Goal: Task Accomplishment & Management: Manage account settings

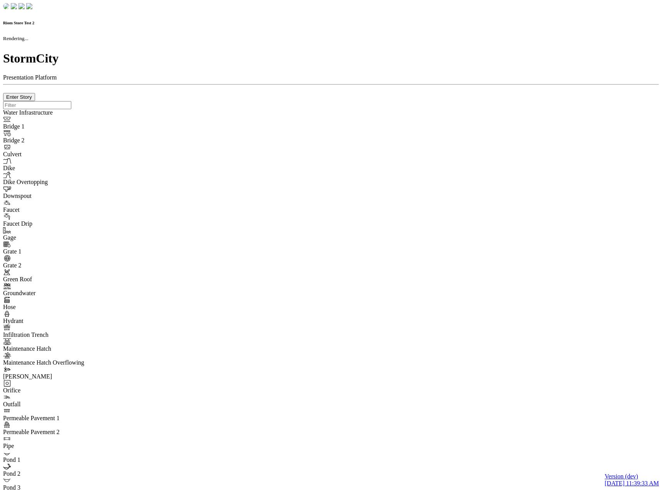
checkbox input "true"
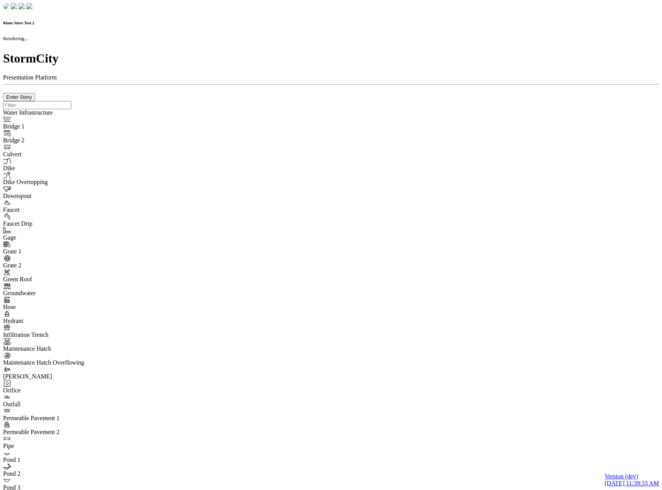
type input "0m"
type textarea "Depth = 0"
checkbox input "true"
select select "CIRCLE"
type input "7"
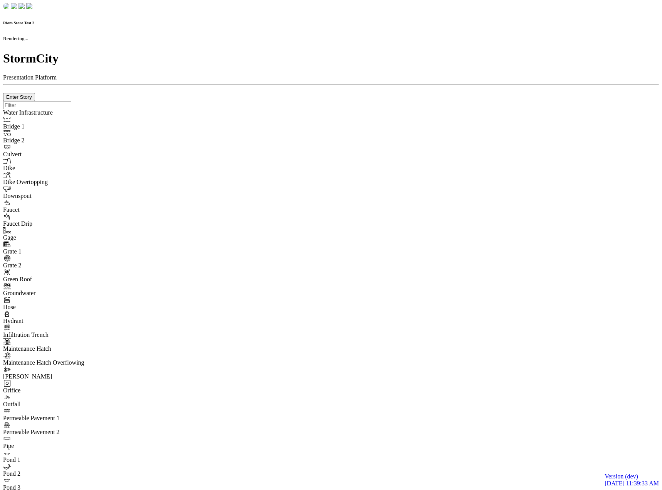
checkbox input "true"
type input "0"
select select "None"
type textarea "<i class="far fa-building"></i>"
type input "7"
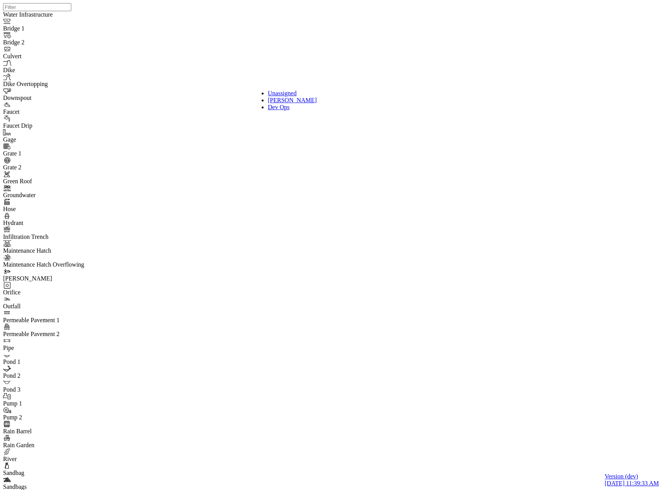
click at [282, 111] on div "Dev Ops" at bounding box center [317, 107] width 98 height 7
click at [293, 104] on div "Jesse Cluthe" at bounding box center [317, 100] width 98 height 7
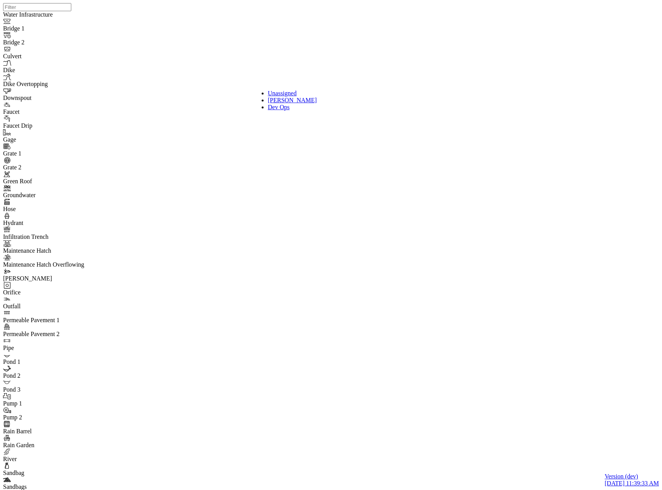
click at [289, 111] on div "Dev Ops" at bounding box center [317, 107] width 98 height 7
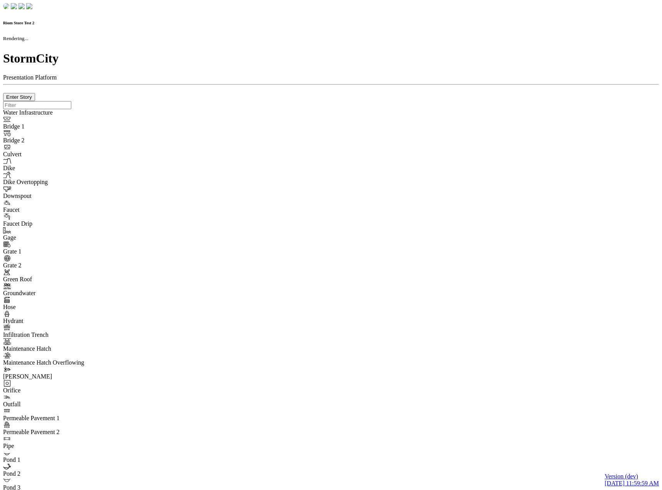
checkbox input "true"
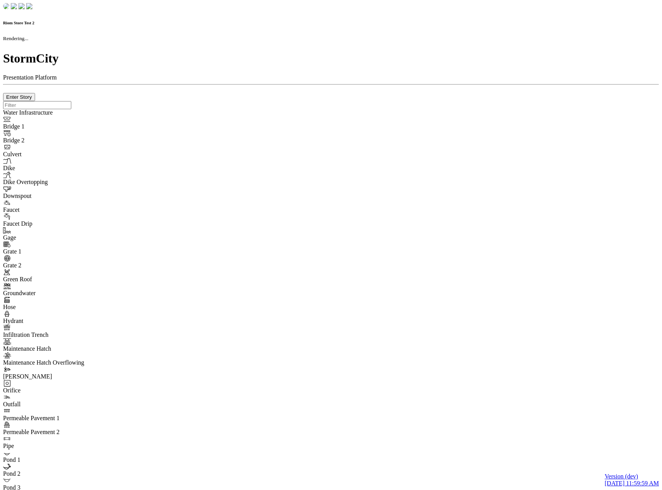
type input "0m"
type textarea "Depth = 0"
checkbox input "true"
select select "CIRCLE"
type input "7"
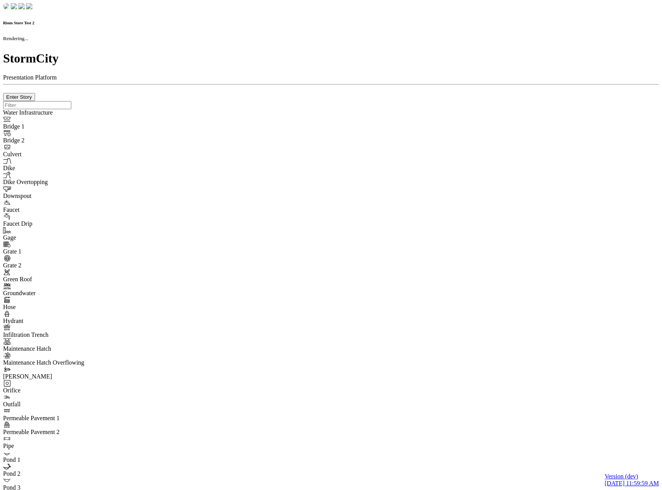
checkbox input "true"
type input "0"
type textarea "<i class="far fa-building"></i>"
select select "None"
type input "7"
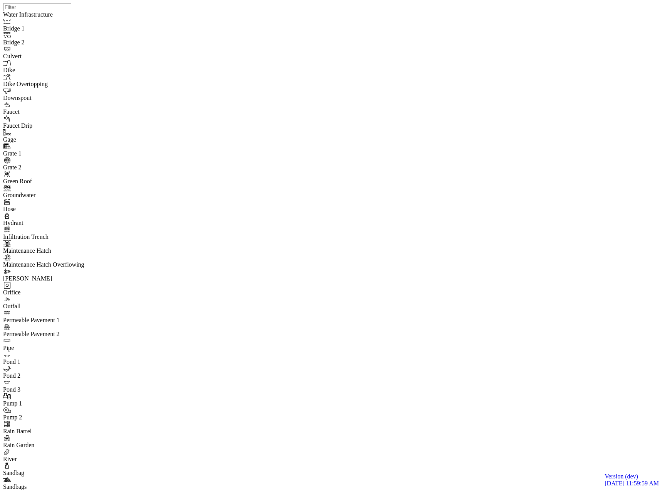
click at [149, 136] on div "JC JC" at bounding box center [334, 235] width 662 height 470
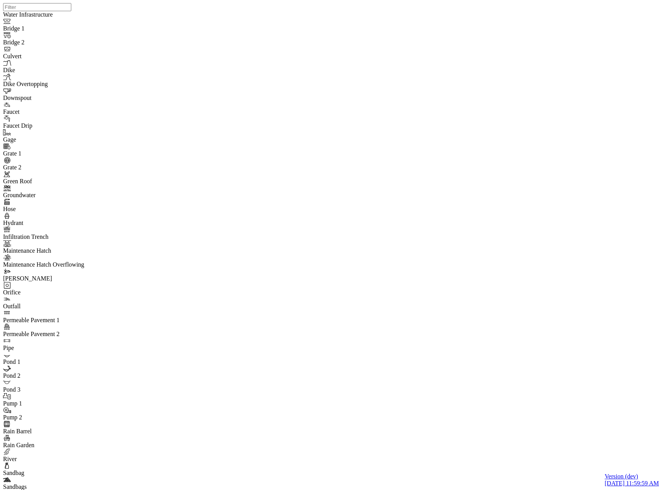
drag, startPoint x: 283, startPoint y: 104, endPoint x: 272, endPoint y: 111, distance: 12.5
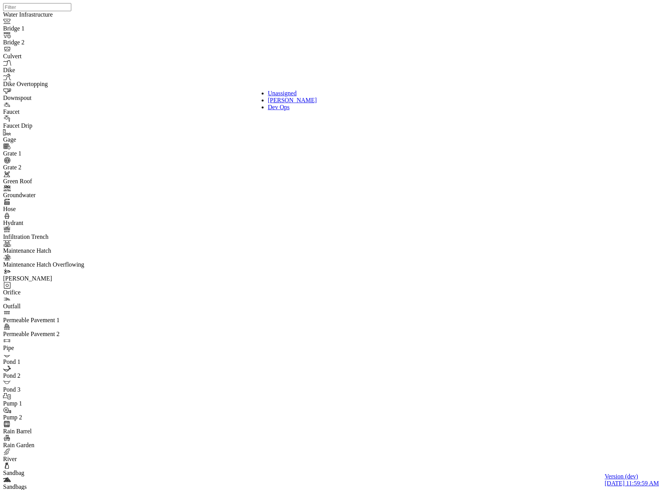
click at [283, 103] on span "Jesse Cluthe" at bounding box center [292, 100] width 49 height 7
click at [281, 111] on div "Dev Ops" at bounding box center [317, 107] width 98 height 7
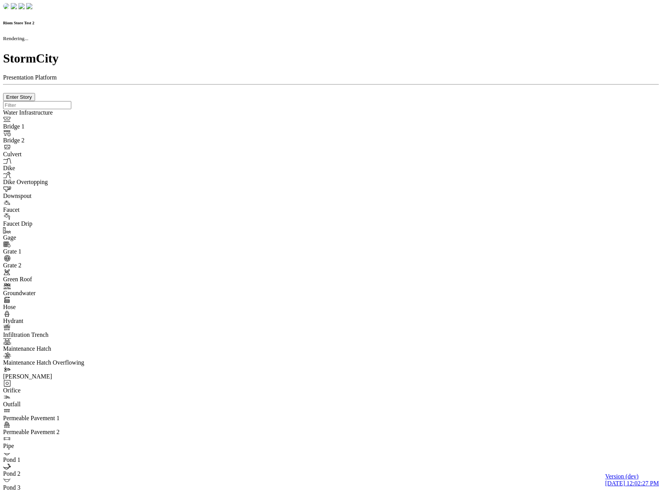
checkbox input "true"
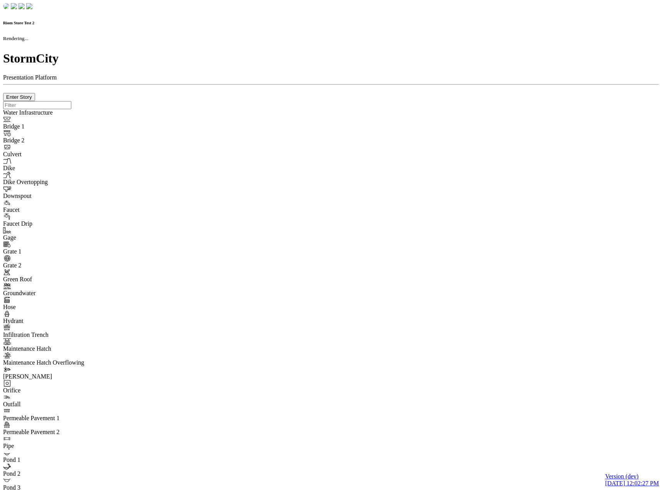
type input "0m"
type textarea "Depth = 0"
checkbox input "true"
select select "CIRCLE"
type input "7"
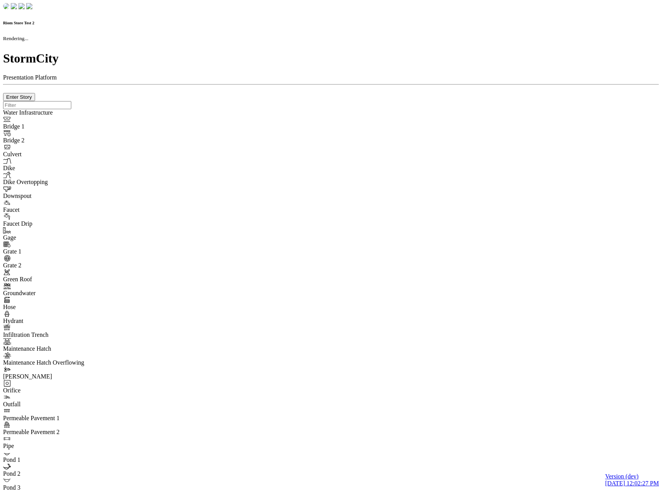
checkbox input "true"
type input "0"
type textarea "<i class="far fa-building"></i>"
select select "None"
type input "7"
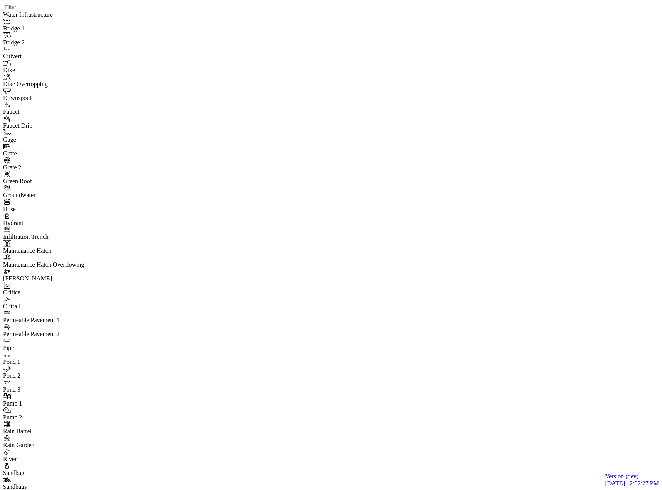
click at [290, 104] on div "Jesse Cluthe" at bounding box center [317, 100] width 98 height 7
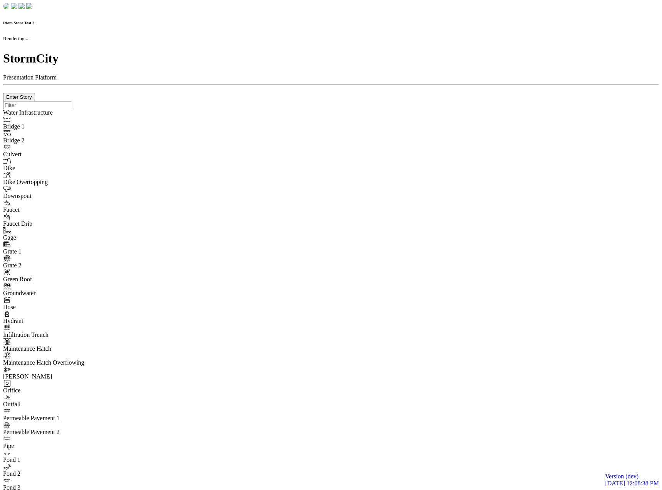
checkbox input "true"
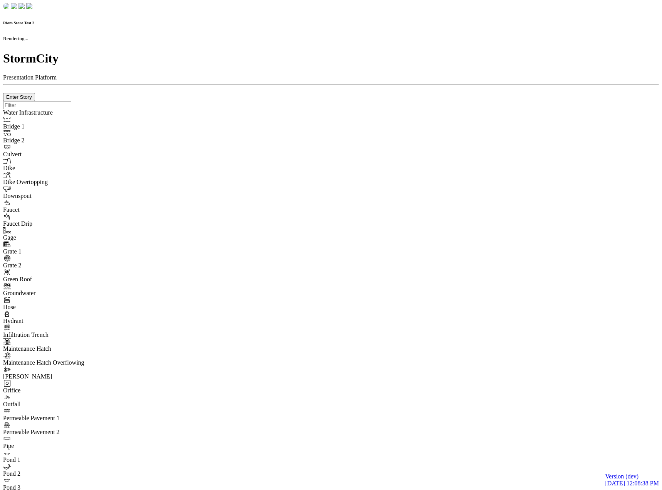
type input "0m"
type textarea "Depth = 0"
checkbox input "true"
select select "CIRCLE"
type input "7"
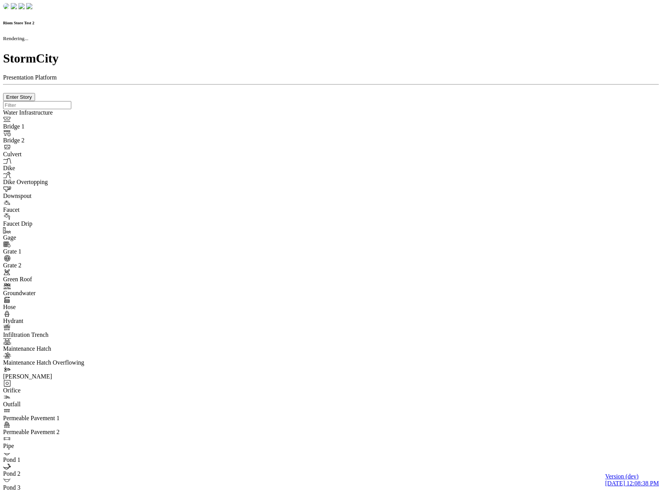
checkbox input "true"
type input "0"
type textarea "<i class="far fa-building"></i>"
select select "None"
type input "7"
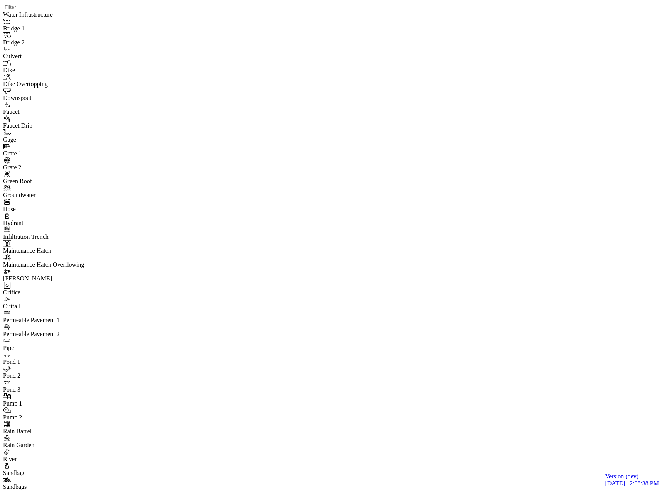
click at [282, 103] on span "[PERSON_NAME]" at bounding box center [292, 100] width 49 height 7
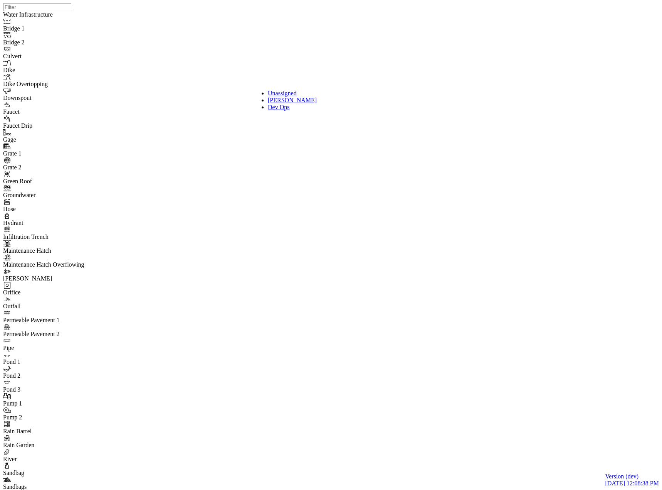
click at [273, 110] on span "Dev Ops" at bounding box center [279, 107] width 22 height 7
click at [284, 103] on span "[PERSON_NAME]" at bounding box center [292, 100] width 49 height 7
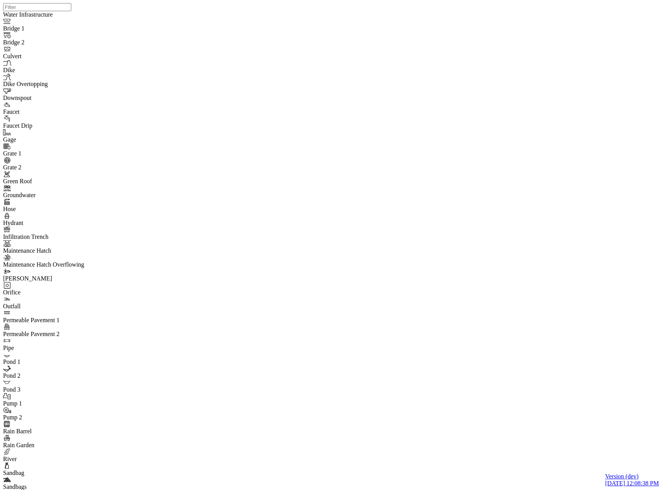
click at [373, 110] on span "High" at bounding box center [379, 107] width 12 height 7
drag, startPoint x: 373, startPoint y: 74, endPoint x: 375, endPoint y: 82, distance: 9.1
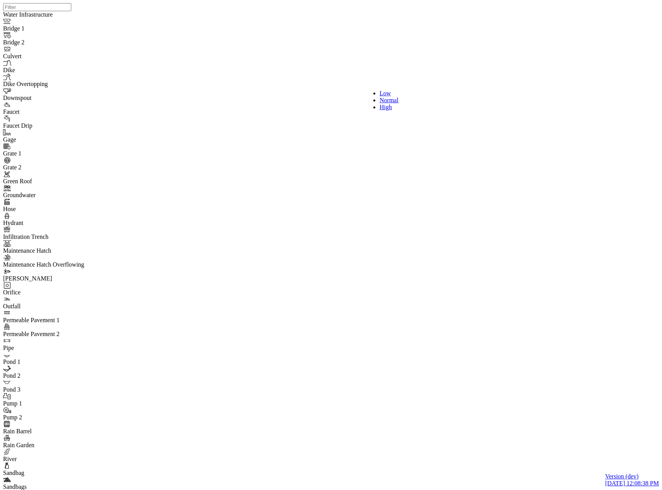
click at [382, 101] on span "Normal" at bounding box center [389, 100] width 19 height 7
click at [290, 90] on div "Unassigned" at bounding box center [317, 93] width 98 height 7
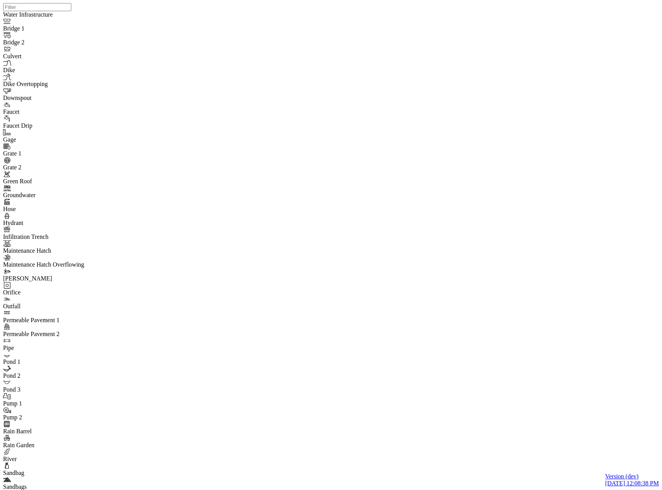
drag, startPoint x: 140, startPoint y: 49, endPoint x: 120, endPoint y: 80, distance: 36.2
type input "This is a task with a really long name that should probably be truncated but I …"
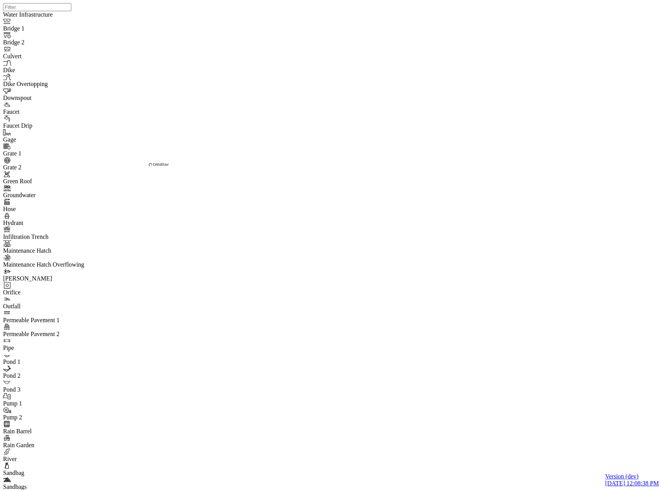
scroll to position [0, 0]
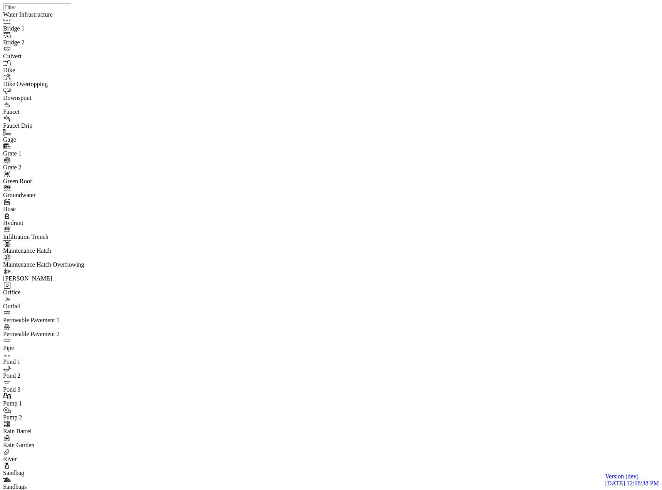
drag, startPoint x: 384, startPoint y: 181, endPoint x: 385, endPoint y: 191, distance: 10.1
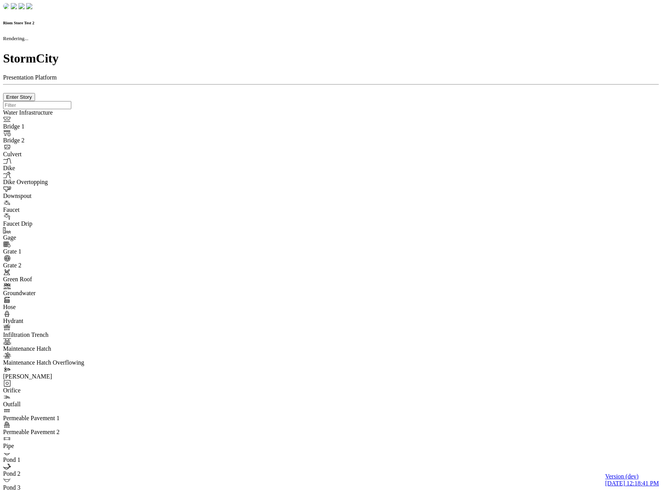
checkbox input "true"
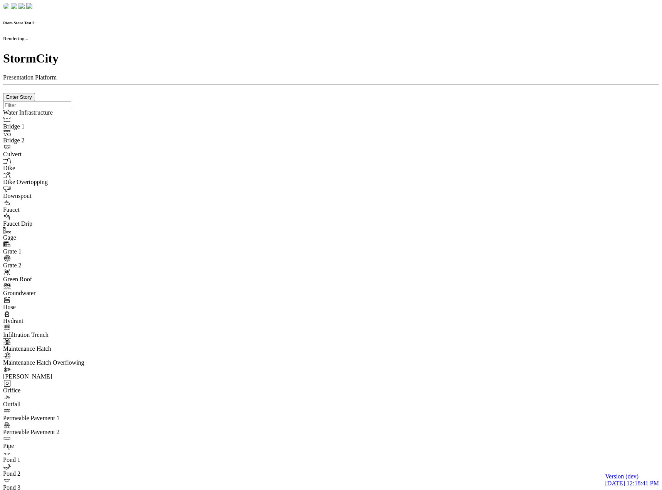
type input "0m"
type textarea "Depth = 0"
checkbox input "true"
select select "CIRCLE"
type input "7"
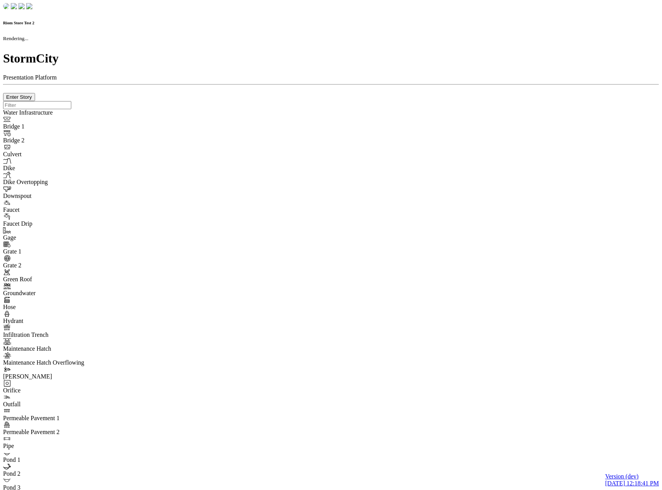
checkbox input "true"
type input "0"
type textarea "<i class="far fa-building"></i>"
select select "None"
type input "7"
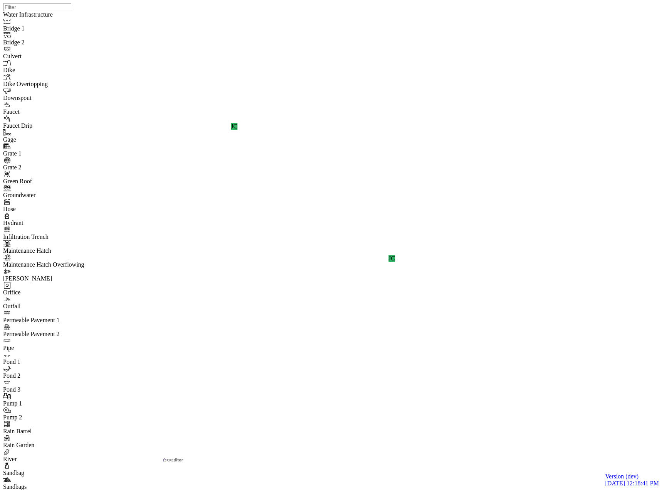
drag, startPoint x: 352, startPoint y: 33, endPoint x: 199, endPoint y: 143, distance: 187.8
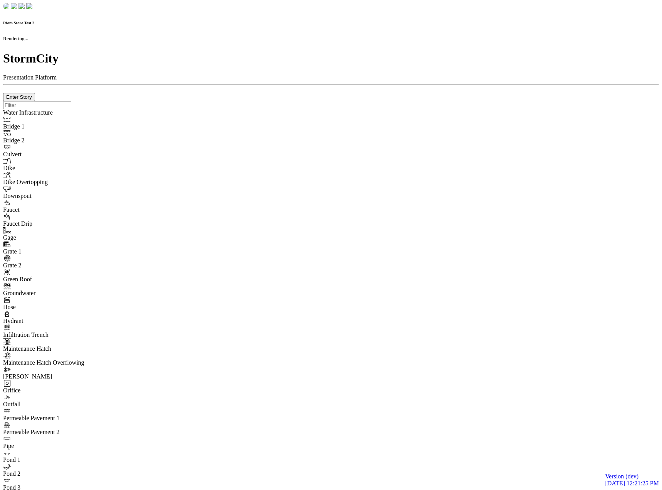
checkbox input "true"
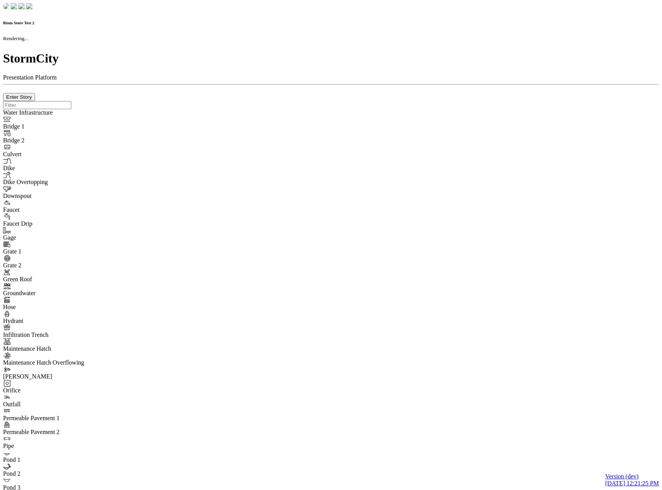
type input "0m"
type textarea "Depth = 0"
checkbox input "true"
select select "CIRCLE"
type input "7"
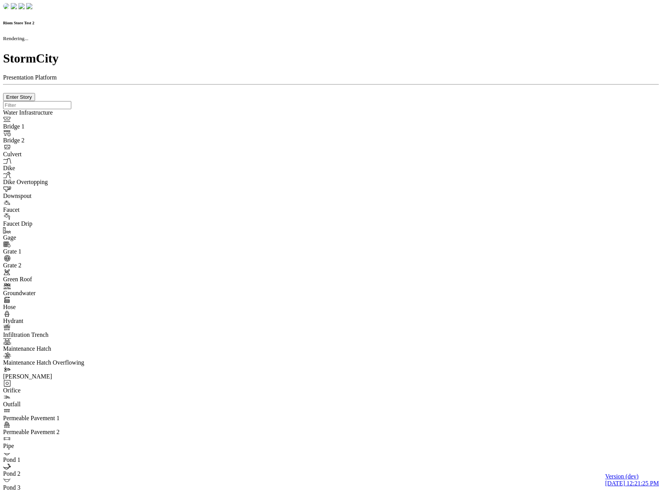
checkbox input "true"
type input "0"
type textarea "<i class="far fa-building"></i>"
select select "None"
type input "7"
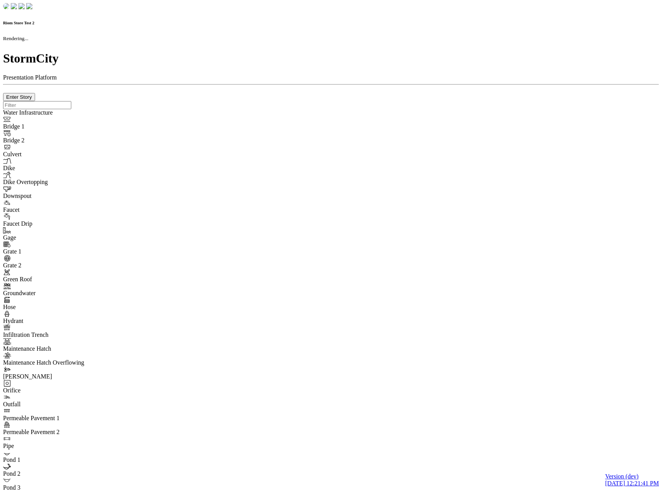
checkbox input "true"
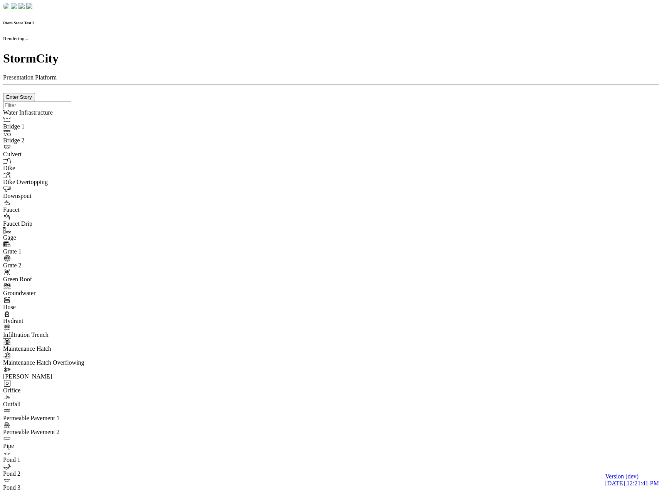
type input "0m"
type textarea "Depth = 0"
checkbox input "true"
select select "CIRCLE"
type input "7"
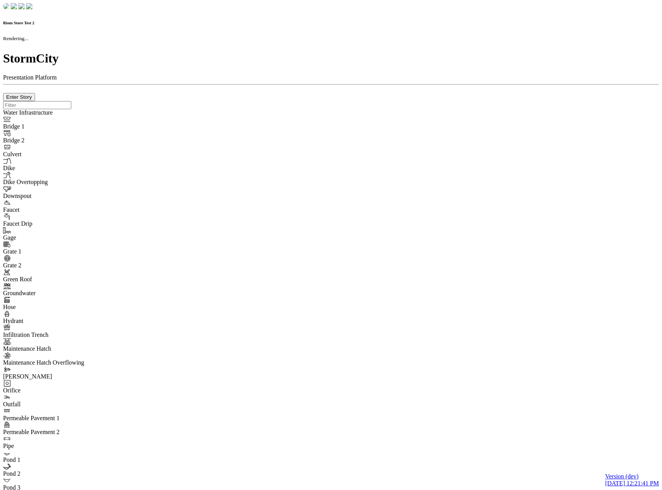
checkbox input "true"
type input "0"
type textarea "<i class="far fa-building"></i>"
type input "7"
select select "None"
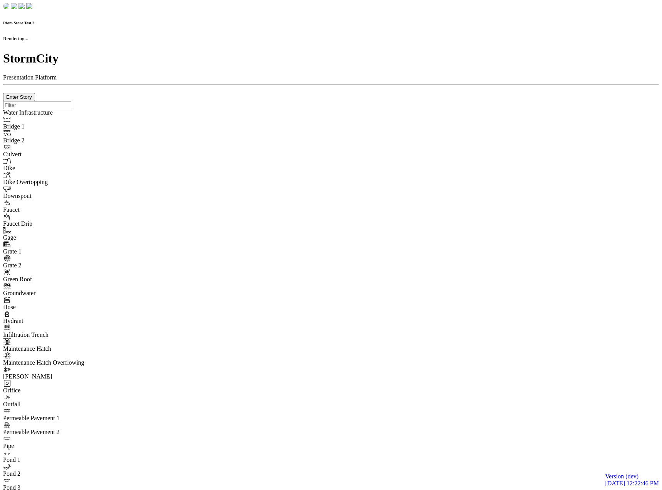
checkbox input "true"
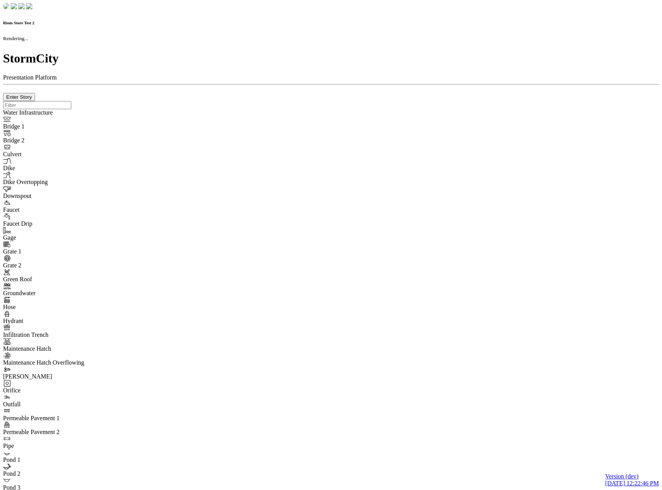
type input "0m"
type textarea "Depth = 0"
checkbox input "true"
select select "CIRCLE"
type input "7"
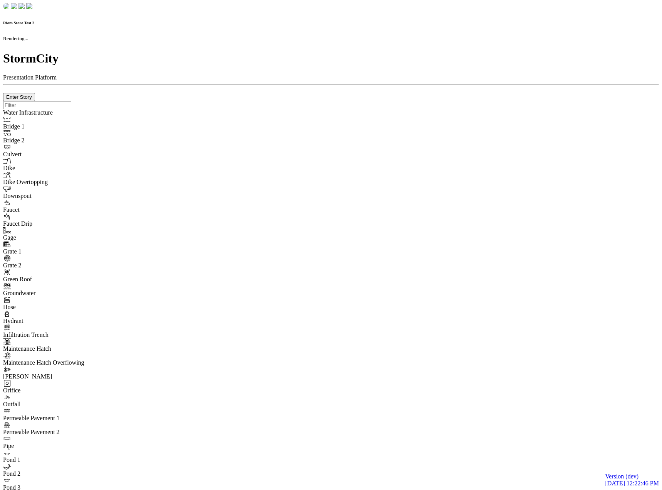
checkbox input "true"
type input "0"
type textarea "<i class="far fa-building"></i>"
type input "7"
select select "None"
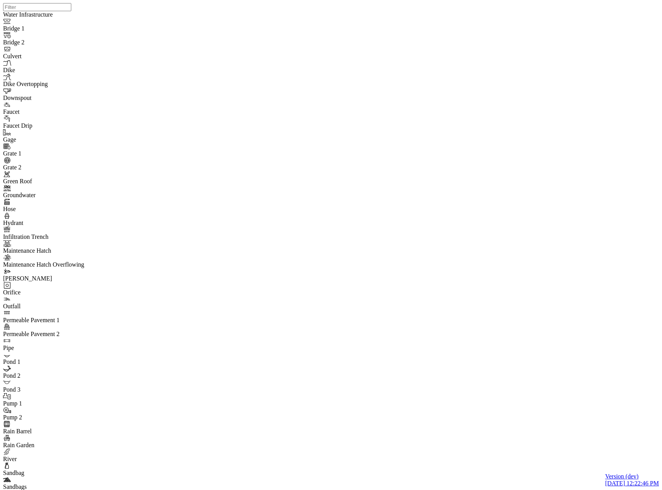
click at [146, 142] on div "JC JC" at bounding box center [334, 235] width 662 height 470
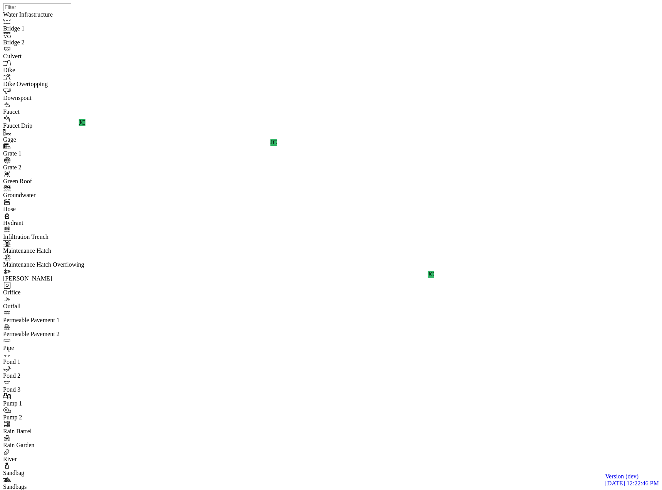
drag, startPoint x: 183, startPoint y: 72, endPoint x: 204, endPoint y: 114, distance: 46.7
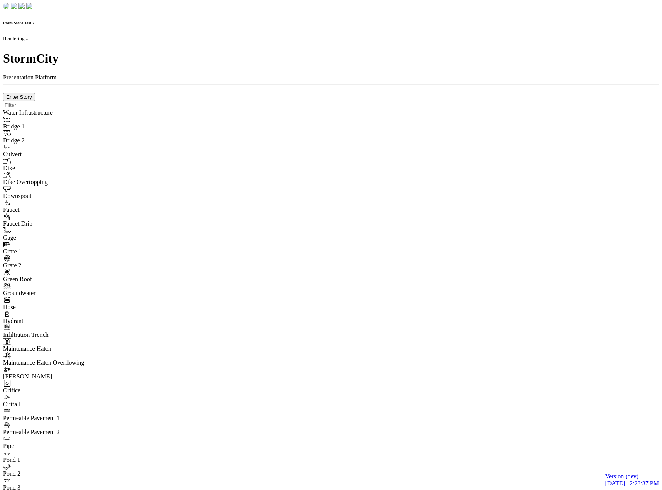
checkbox input "true"
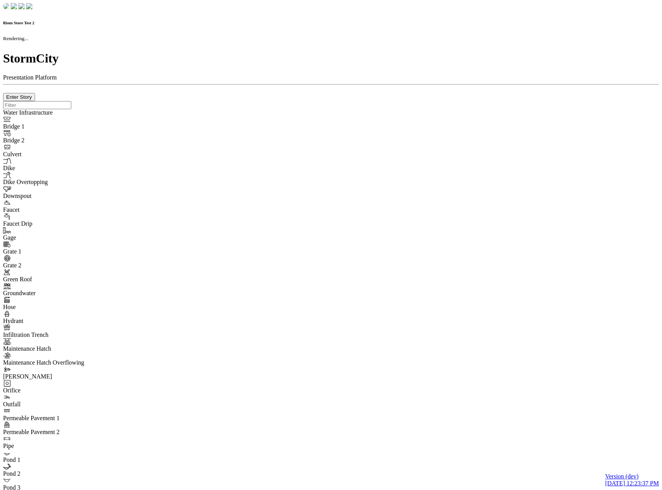
type input "0m"
type textarea "Depth = 0"
checkbox input "true"
select select "CIRCLE"
type input "7"
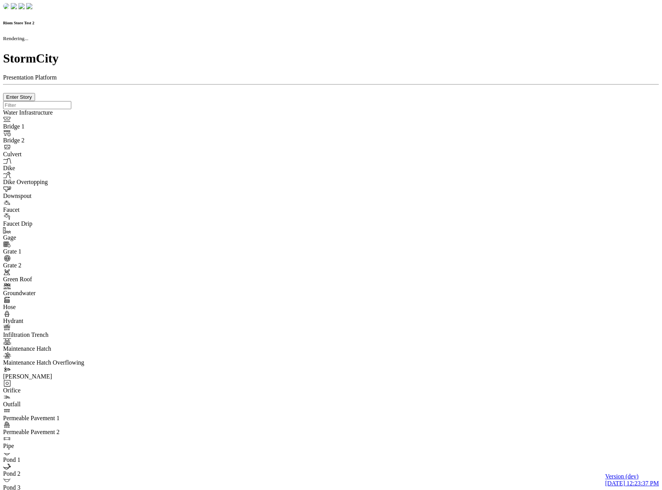
checkbox input "true"
type input "0"
type textarea "<i class="far fa-building"></i>"
select select "None"
type input "7"
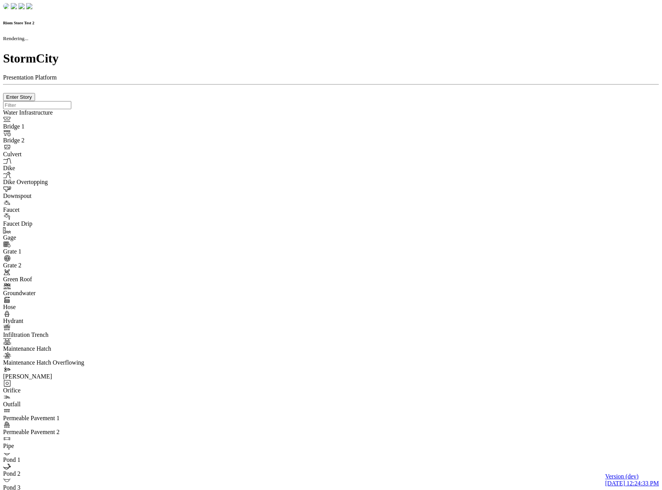
checkbox input "true"
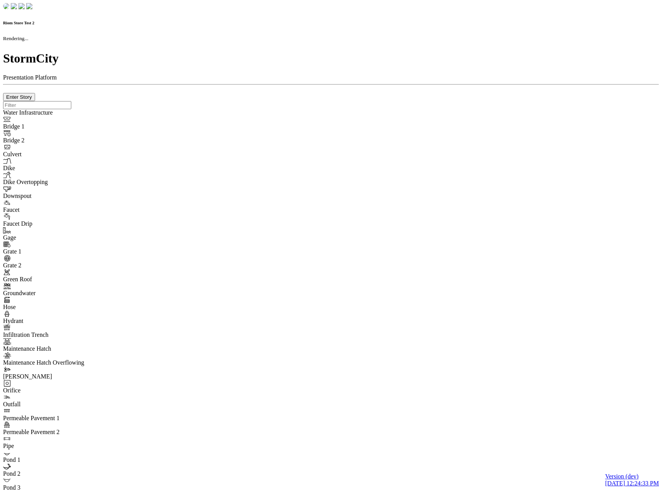
type input "0m"
type textarea "Depth = 0"
checkbox input "true"
select select "CIRCLE"
type input "7"
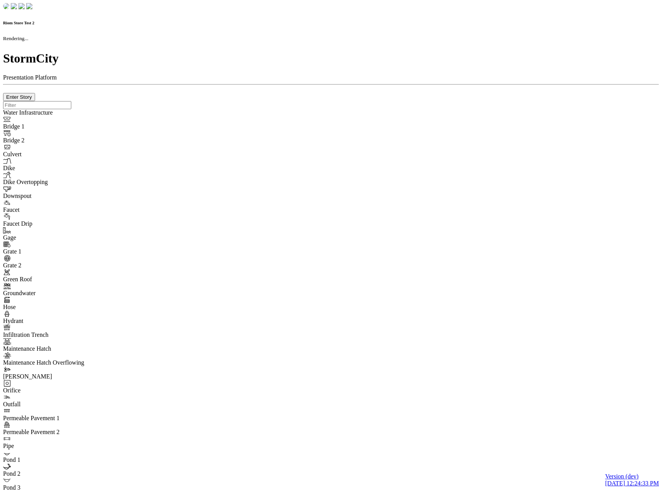
checkbox input "true"
type input "0"
type textarea "<i class="far fa-building"></i>"
type input "7"
select select "None"
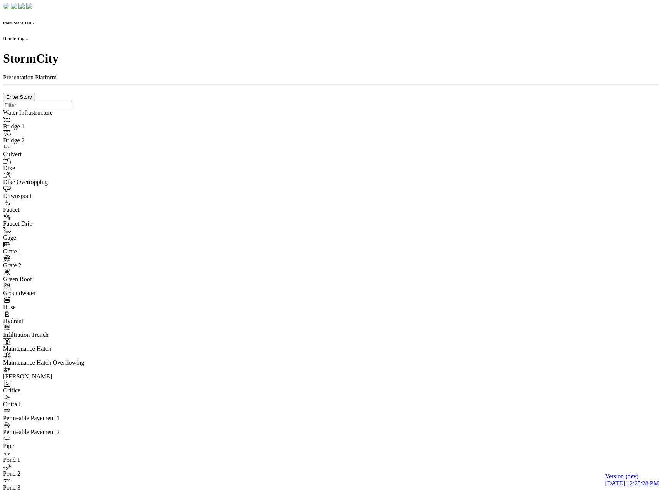
checkbox input "true"
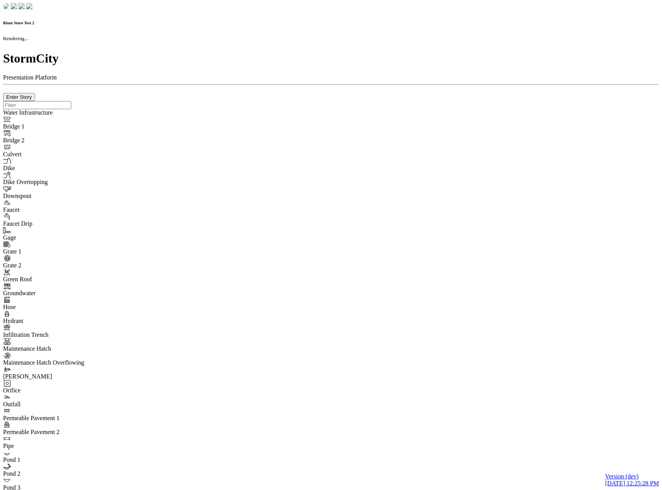
type input "0m"
type textarea "Depth = 0"
checkbox input "true"
select select "CIRCLE"
type input "7"
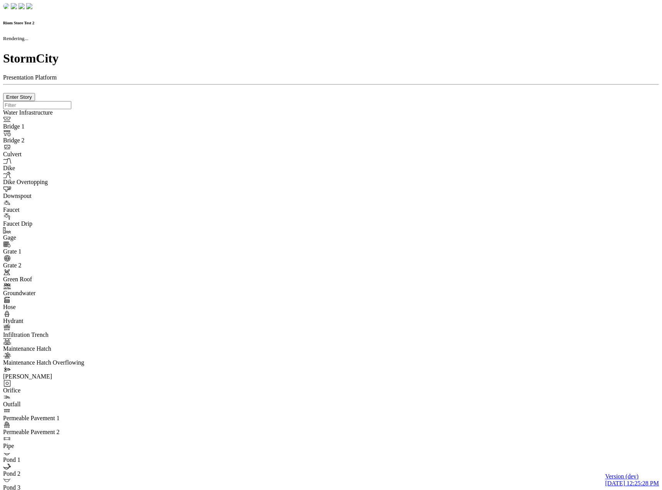
checkbox input "true"
type input "0"
type textarea "<i class="far fa-building"></i>"
type input "7"
select select "None"
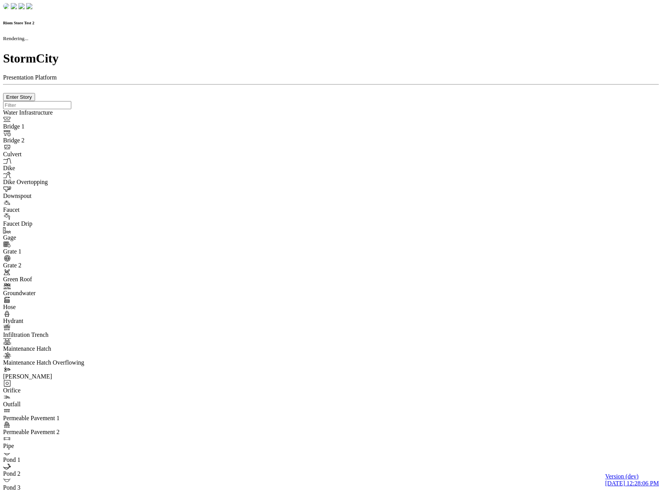
checkbox input "true"
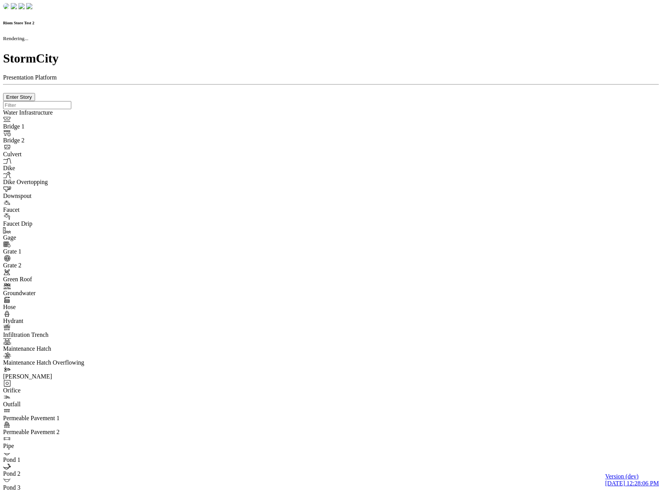
type input "0m"
type textarea "Depth = 0"
checkbox input "true"
select select "CIRCLE"
type input "7"
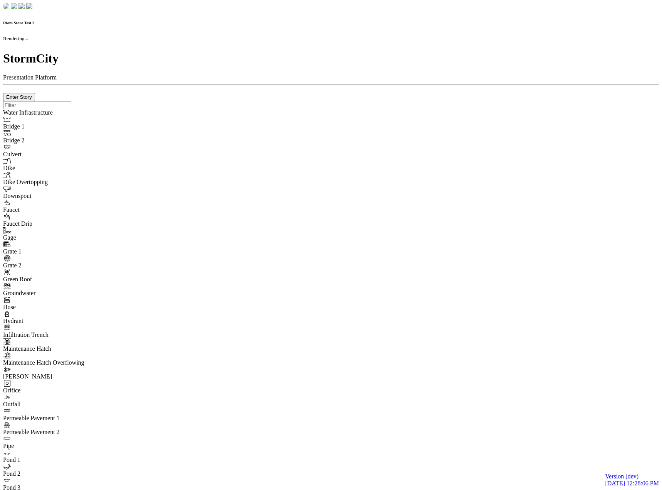
checkbox input "true"
type input "0"
type textarea "<i class="far fa-building"></i>"
type input "7"
select select "None"
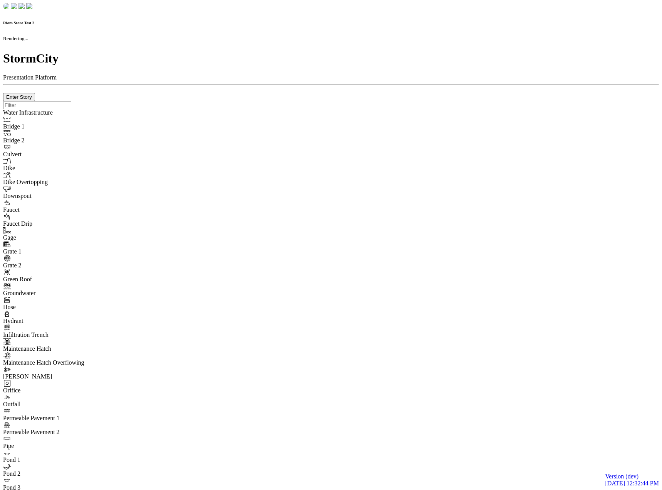
checkbox input "true"
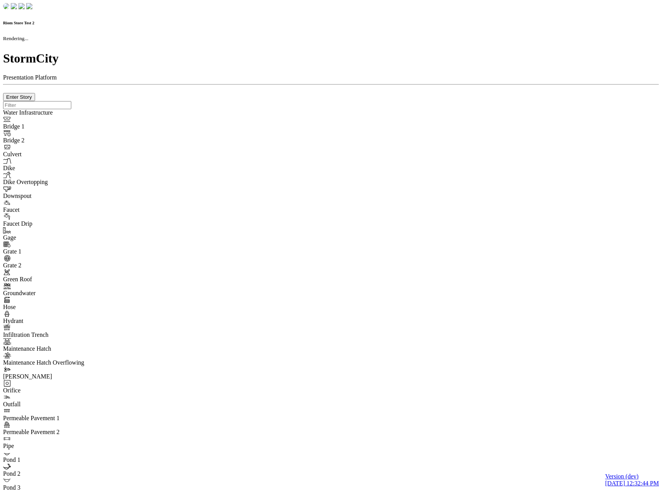
type input "0m"
type textarea "Depth = 0"
checkbox input "true"
select select "CIRCLE"
type input "7"
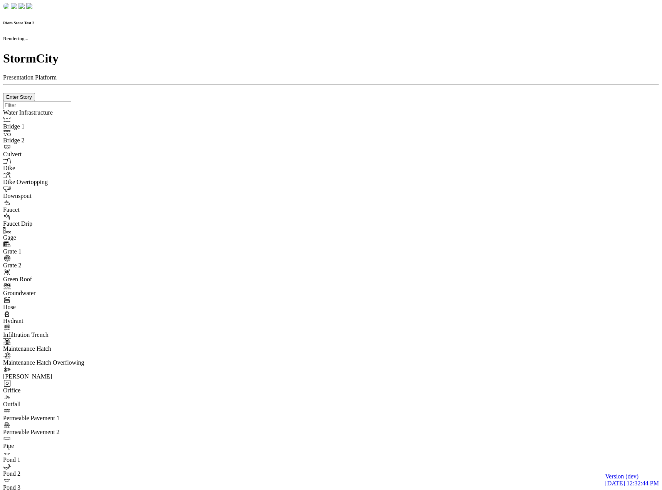
checkbox input "true"
type input "0"
type textarea "<i class="far fa-building"></i>"
select select "None"
type input "7"
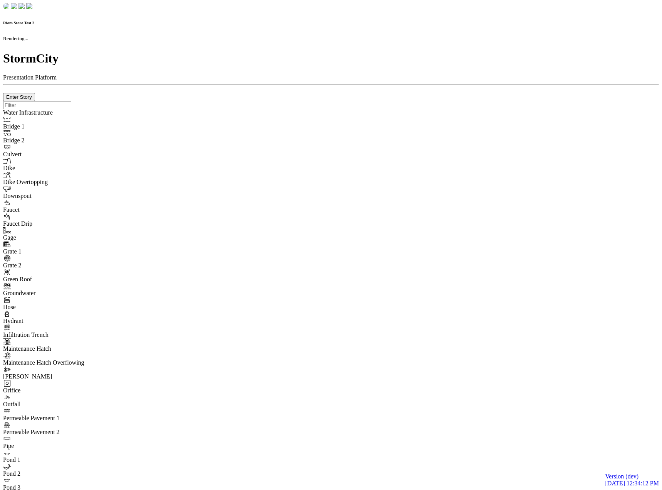
checkbox input "true"
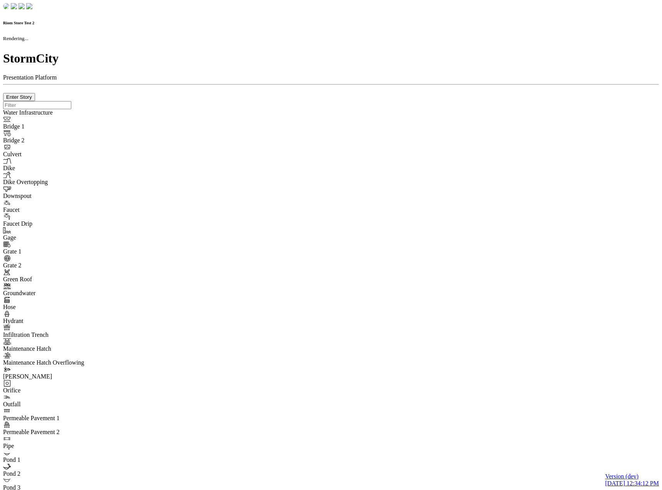
type input "0m"
type textarea "Depth = 0"
checkbox input "true"
select select "CIRCLE"
type input "7"
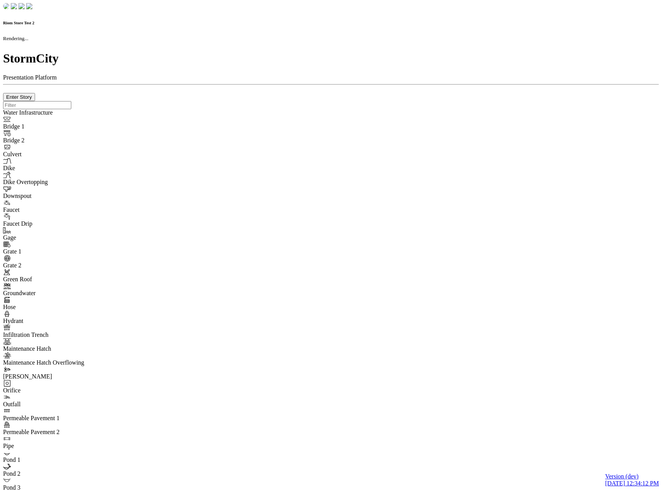
checkbox input "true"
type input "0"
select select "None"
type textarea "<i class="far fa-building"></i>"
type input "7"
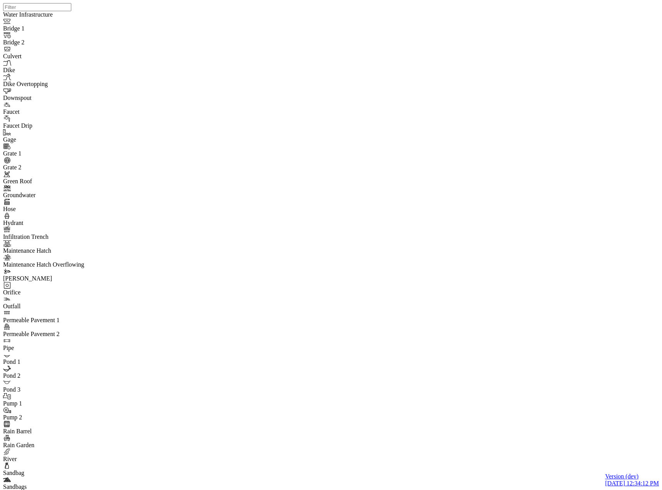
scroll to position [0, 0]
